Goal: Navigation & Orientation: Find specific page/section

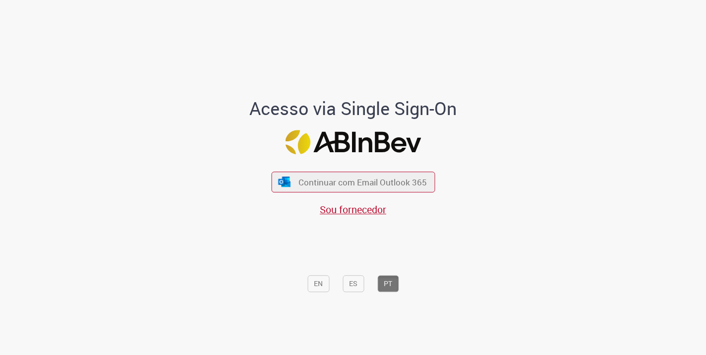
click at [312, 187] on span "Continuar com Email Outlook 365" at bounding box center [362, 181] width 128 height 11
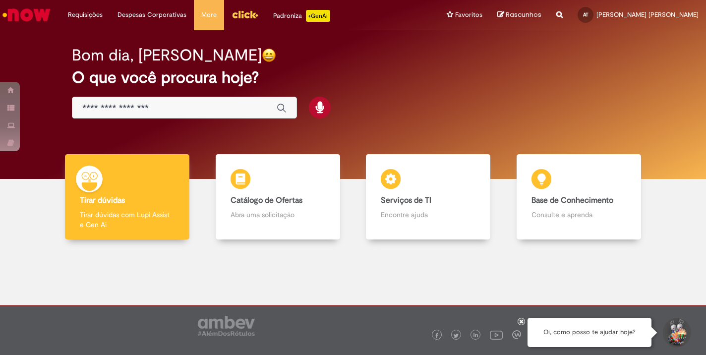
click at [237, 15] on img "Menu Cabeçalho" at bounding box center [244, 14] width 27 height 15
click at [238, 7] on img "Menu Cabeçalho" at bounding box center [244, 14] width 27 height 15
